Goal: Find specific page/section: Locate item on page

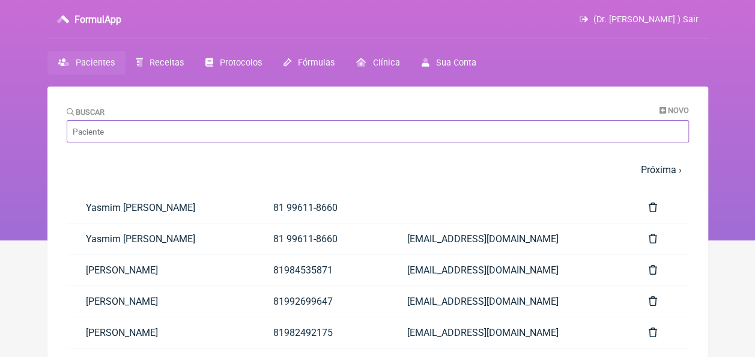
click at [192, 135] on input "Buscar" at bounding box center [378, 131] width 622 height 22
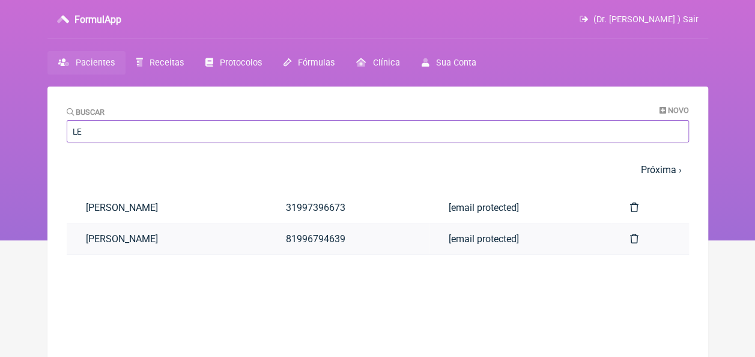
type input "LE"
click at [129, 238] on link "Leizy Lucelia de Oliveira" at bounding box center [167, 238] width 200 height 31
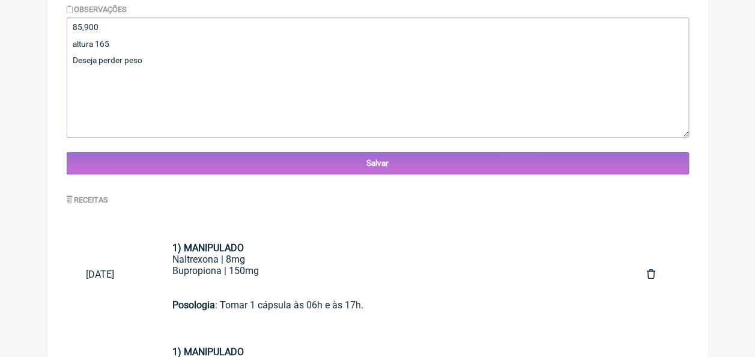
scroll to position [541, 0]
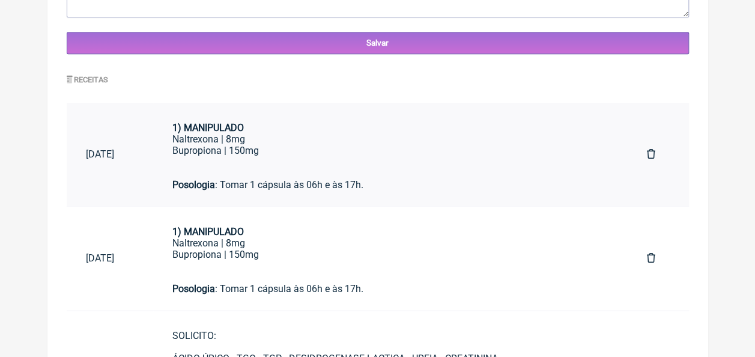
click at [223, 145] on div "Naltrexona | 8mg" at bounding box center [390, 138] width 436 height 11
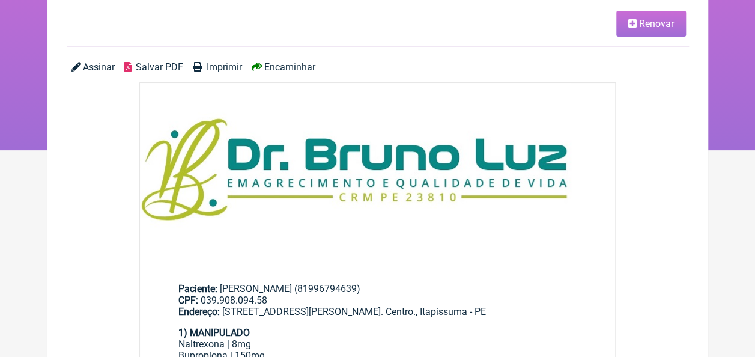
scroll to position [240, 0]
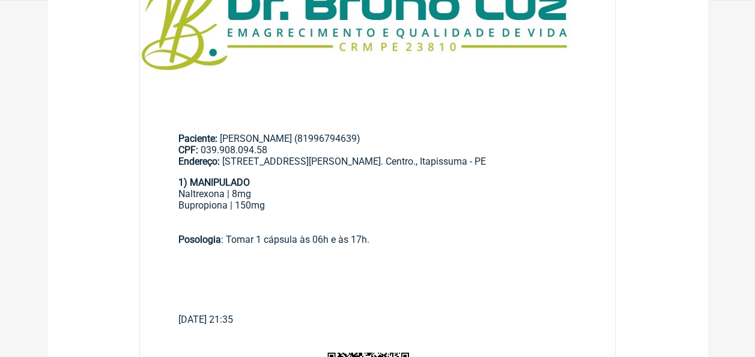
drag, startPoint x: 177, startPoint y: 179, endPoint x: 374, endPoint y: 244, distance: 206.8
click at [374, 244] on main "Paciente: [PERSON_NAME] (81996794639) CPF: 039.908.094.58 Endereço: [STREET_ADD…" at bounding box center [378, 224] width 476 height 221
copy div "1) MANIPULADO Naltrexona | 8mg Bupropiona | 150mg Posologia : Tomar 1 cápsula à…"
